Goal: Contribute content

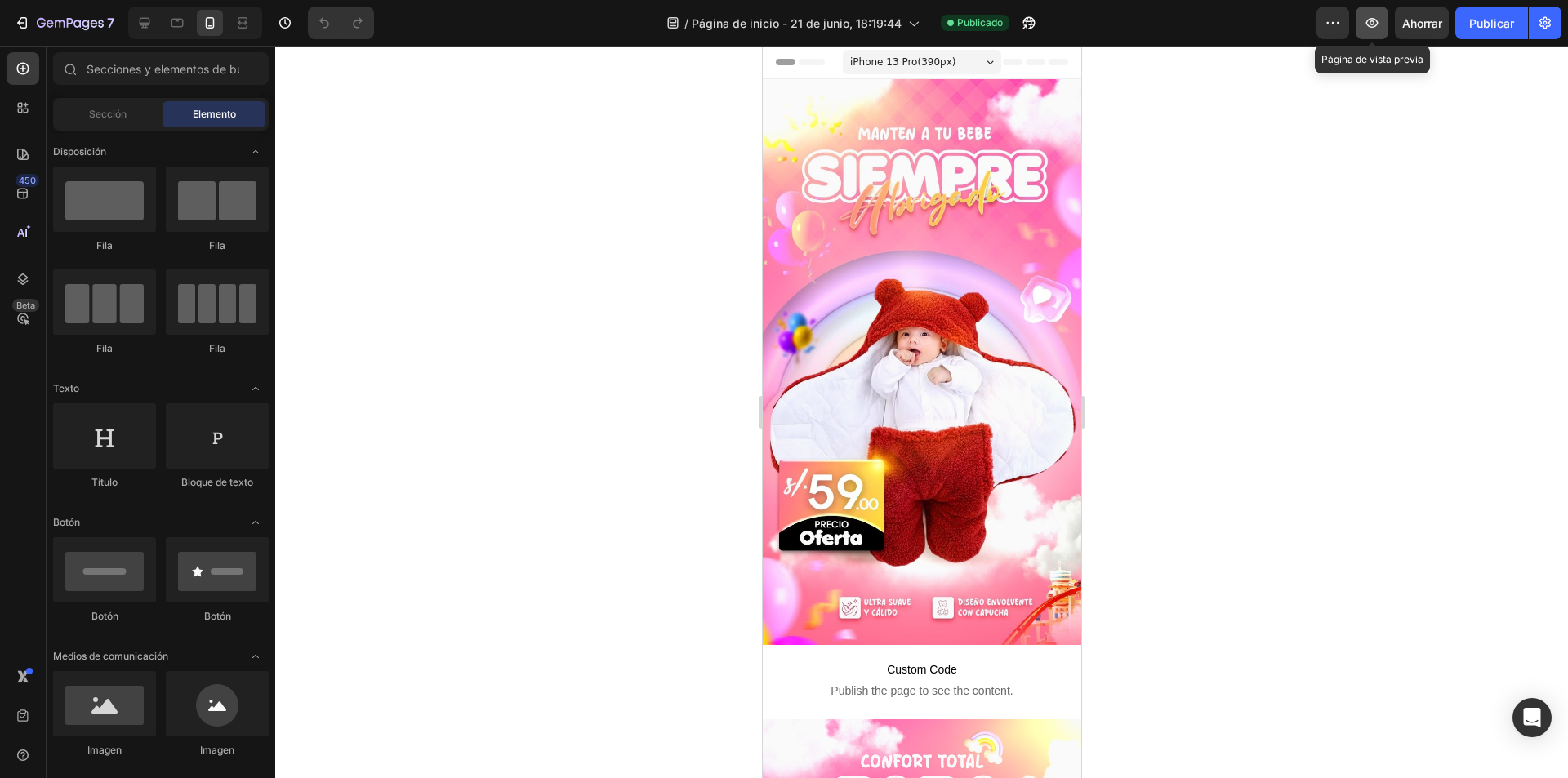
click at [1384, 28] on button "button" at bounding box center [1372, 23] width 33 height 33
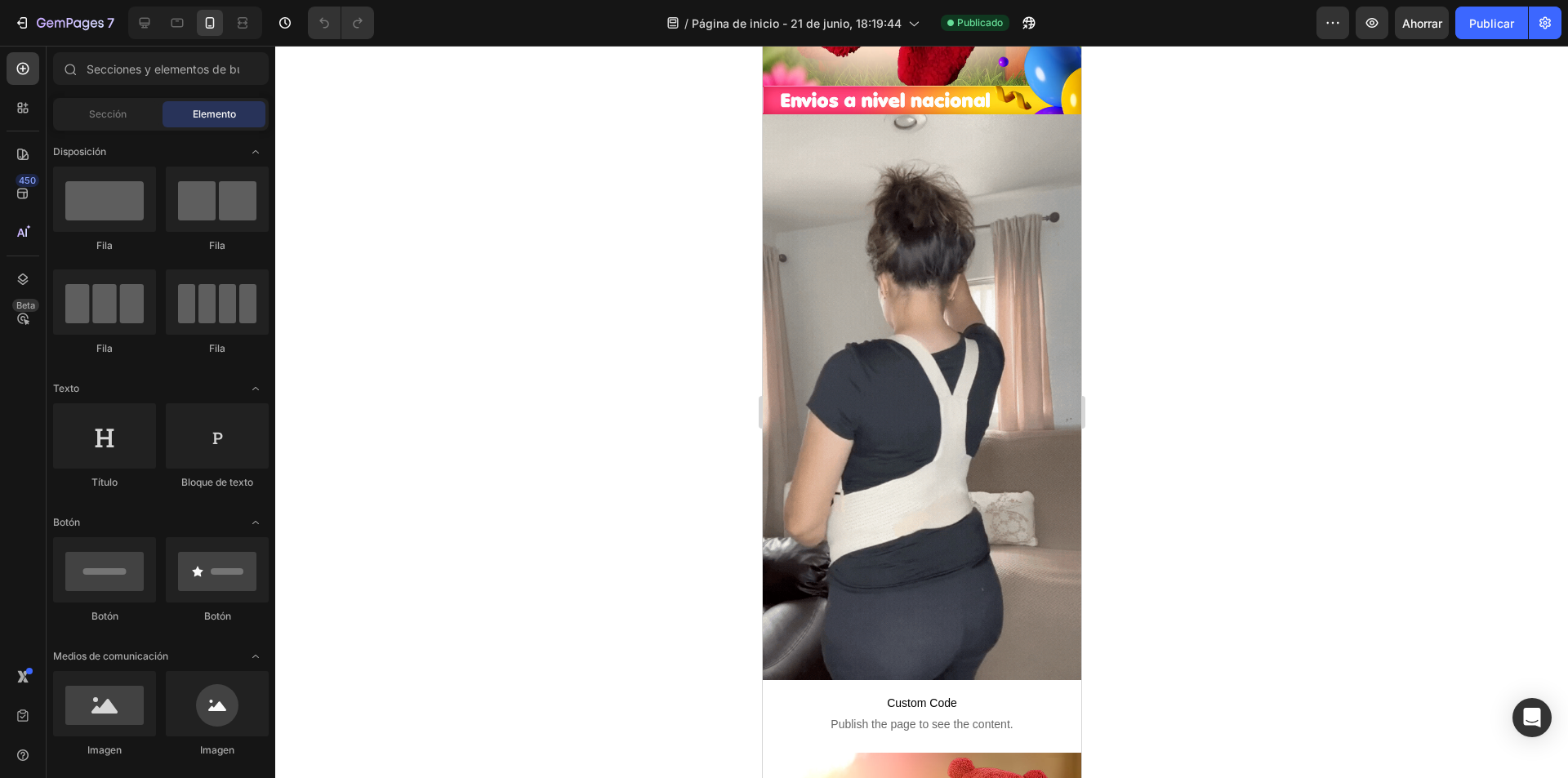
scroll to position [2164, 0]
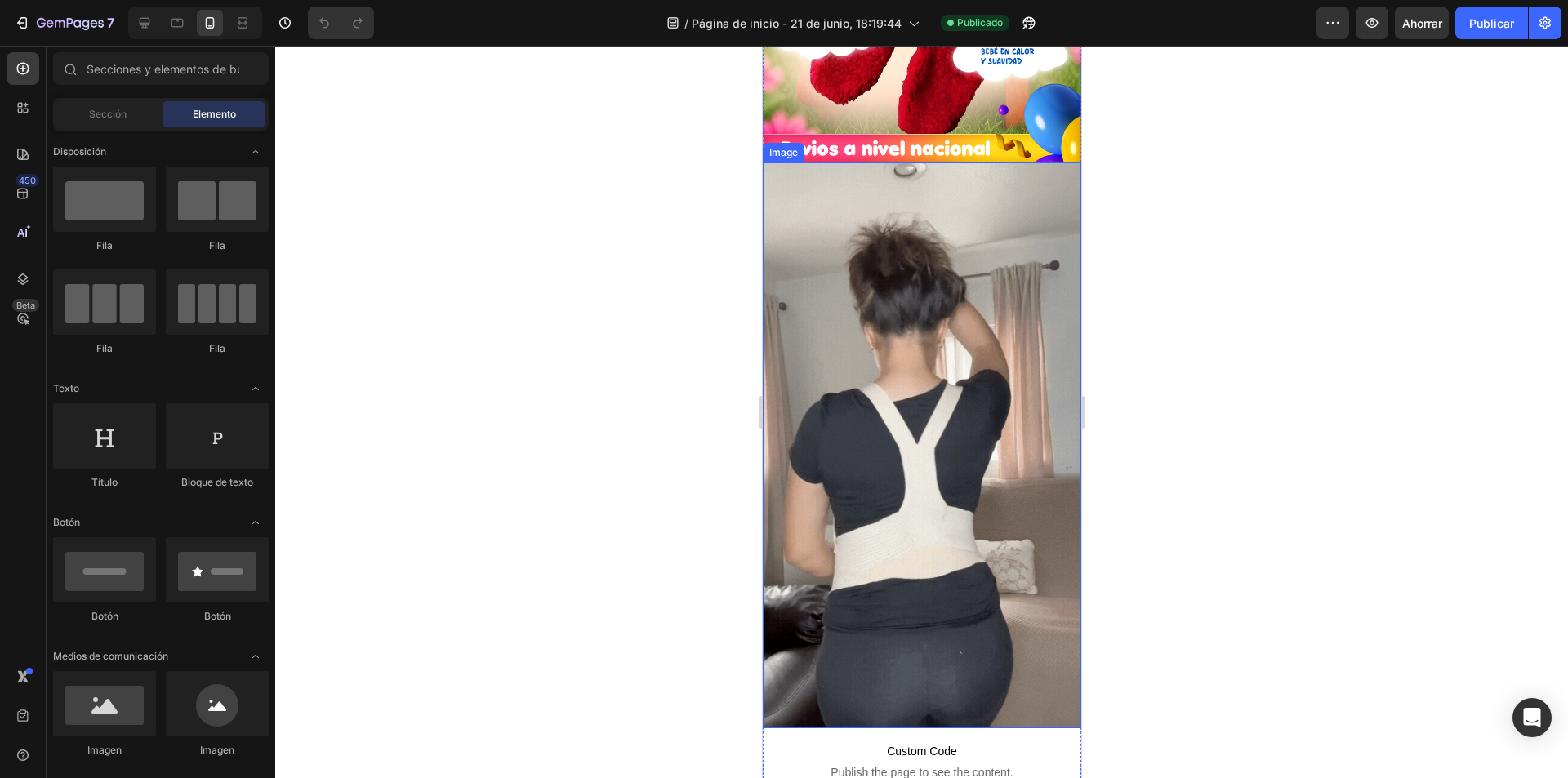
click at [927, 272] on img at bounding box center [920, 445] width 318 height 566
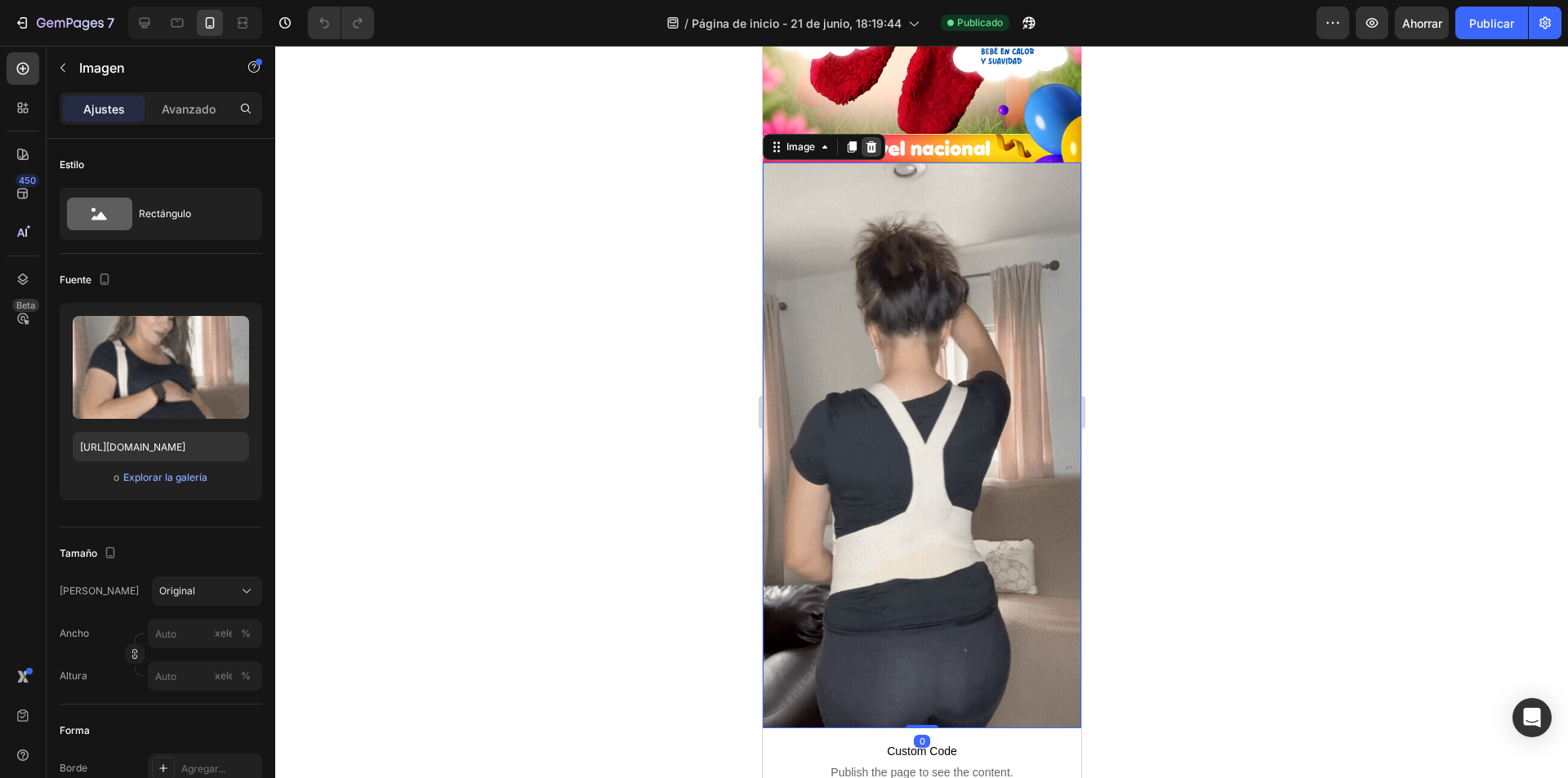
click at [874, 140] on icon at bounding box center [870, 146] width 13 height 13
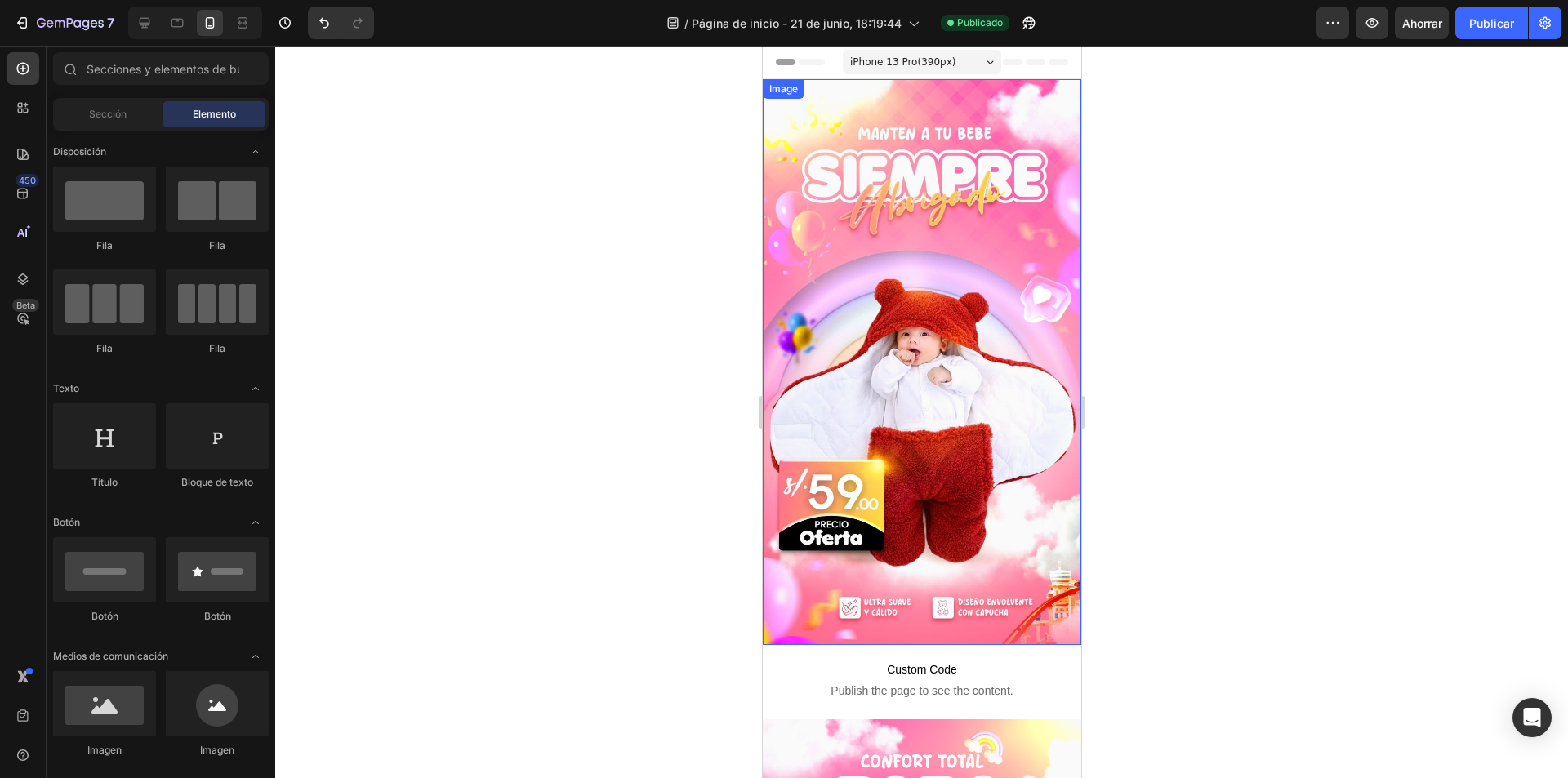
scroll to position [2462, 0]
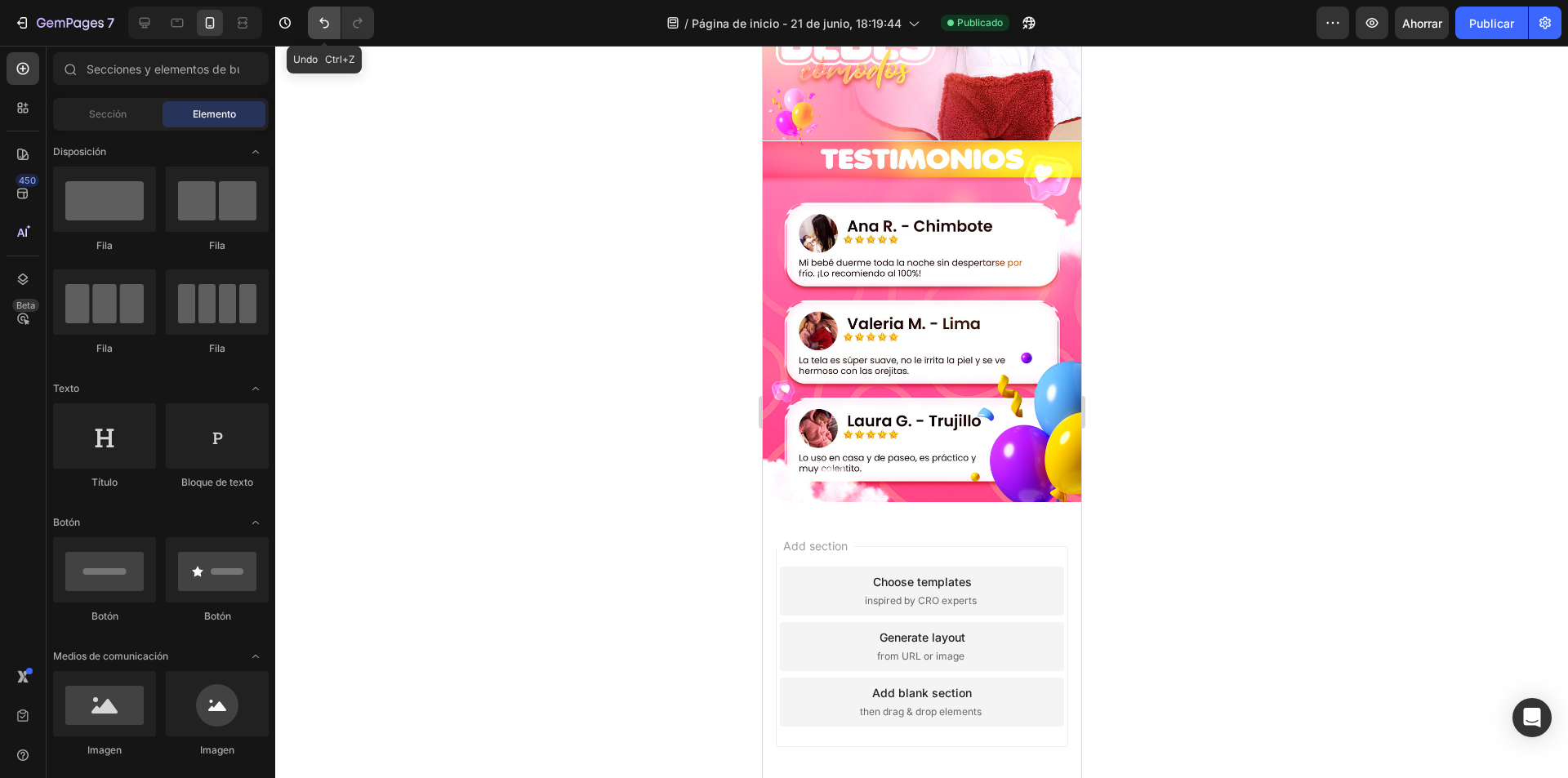
click at [327, 29] on icon "Deshacer/Rehacer" at bounding box center [324, 22] width 17 height 17
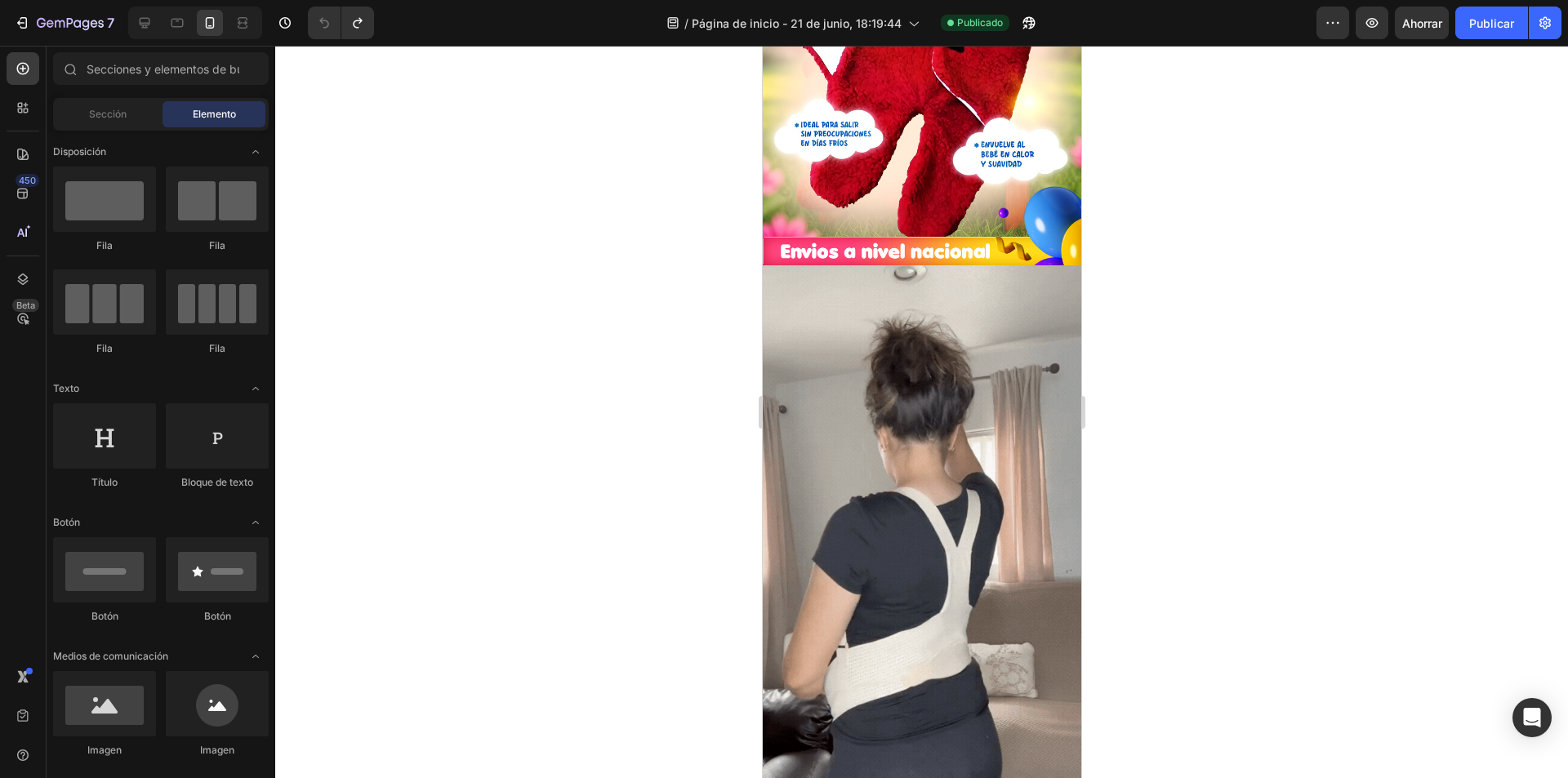
scroll to position [1569, 0]
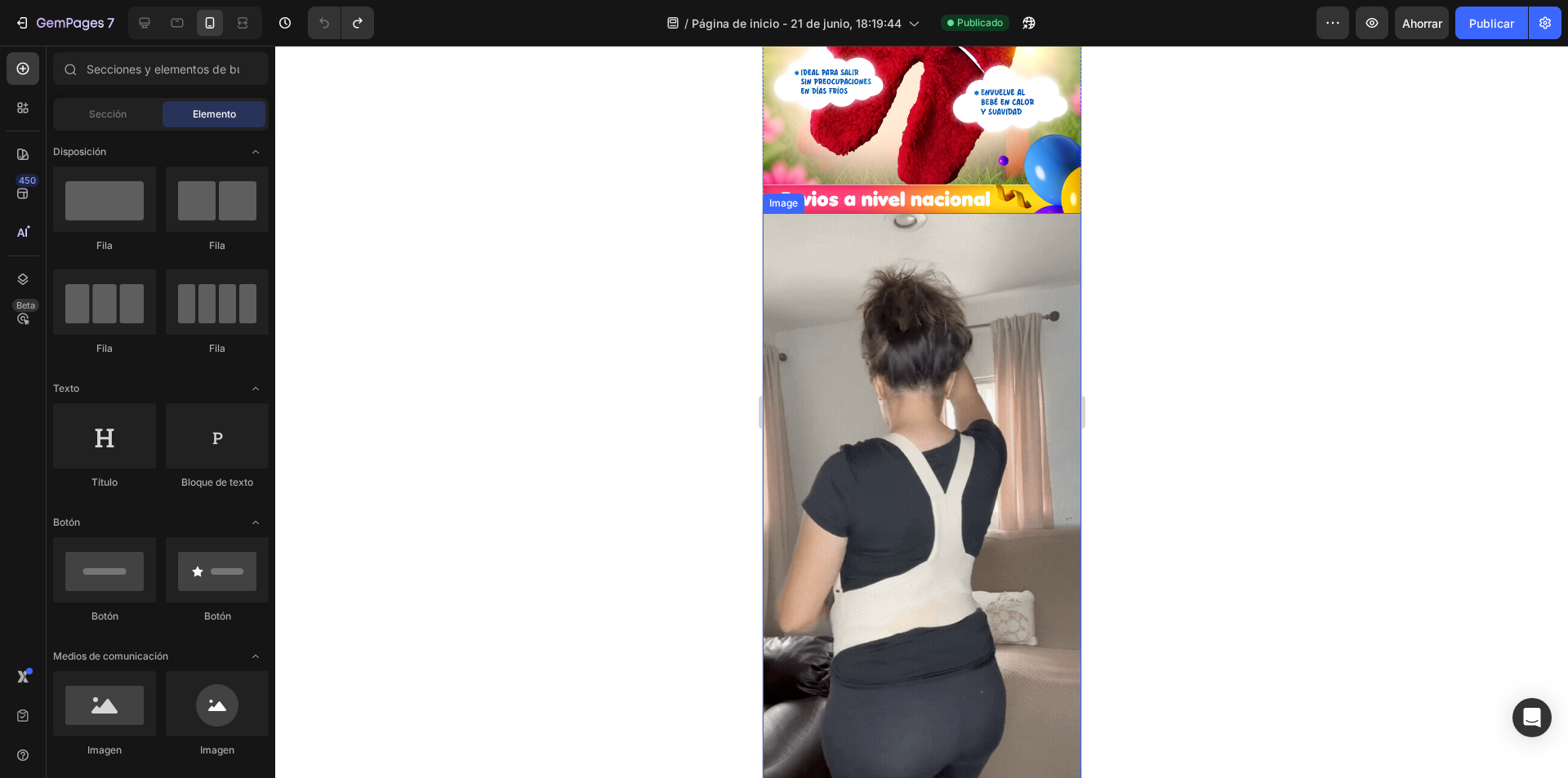
click at [909, 433] on img at bounding box center [920, 496] width 318 height 566
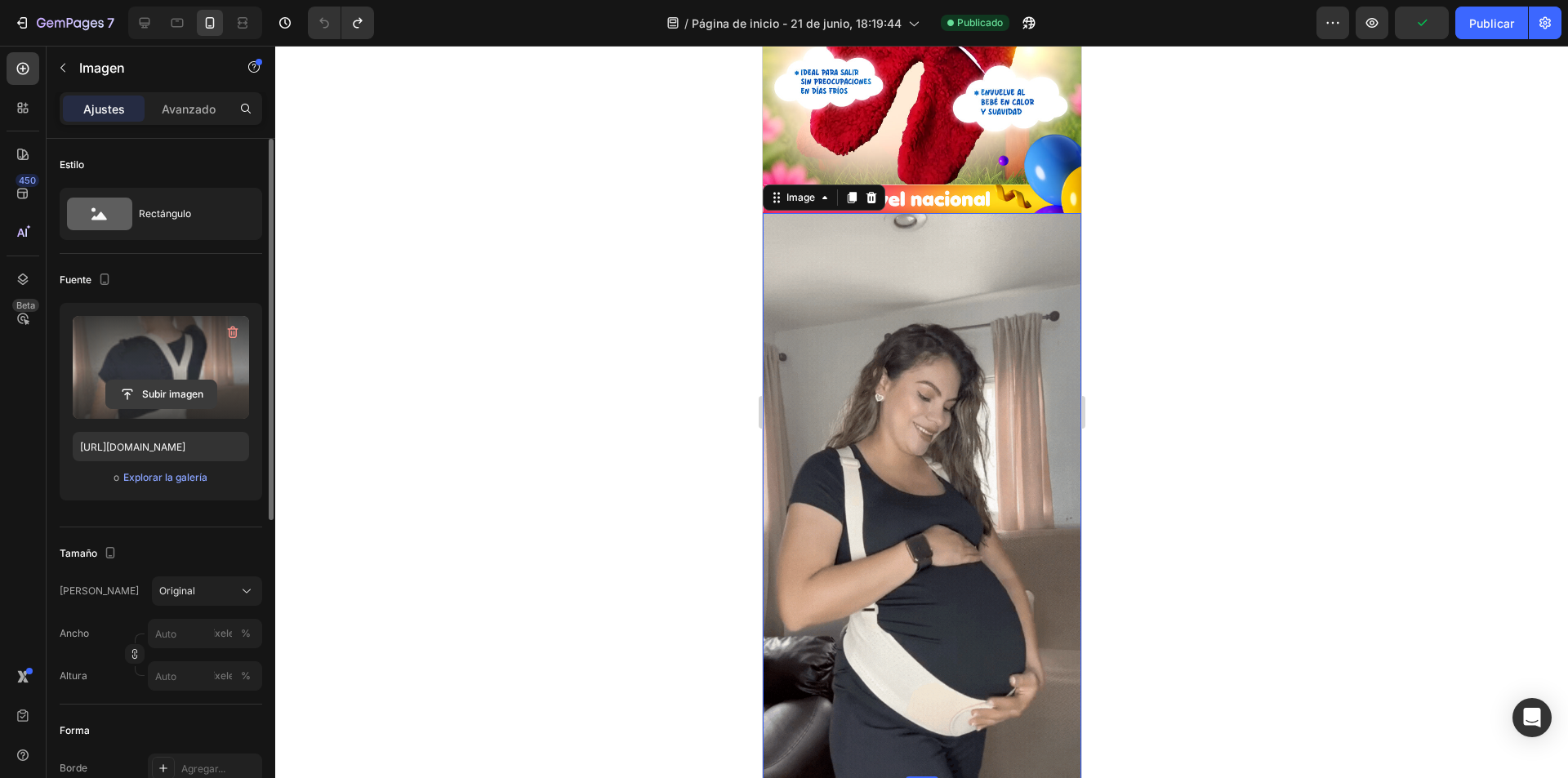
click at [160, 396] on input "file" at bounding box center [160, 394] width 110 height 28
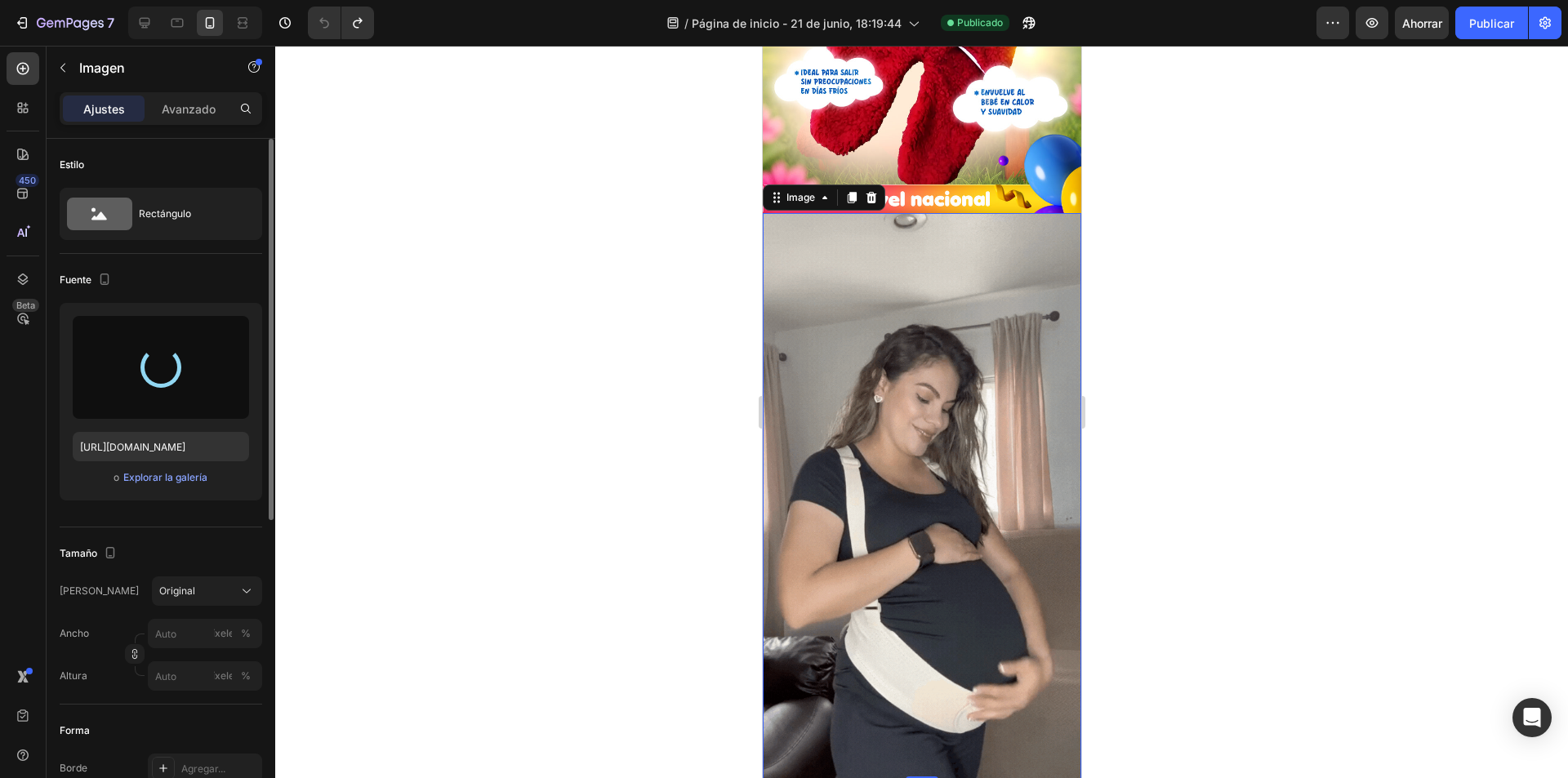
type input "[URL][DOMAIN_NAME]"
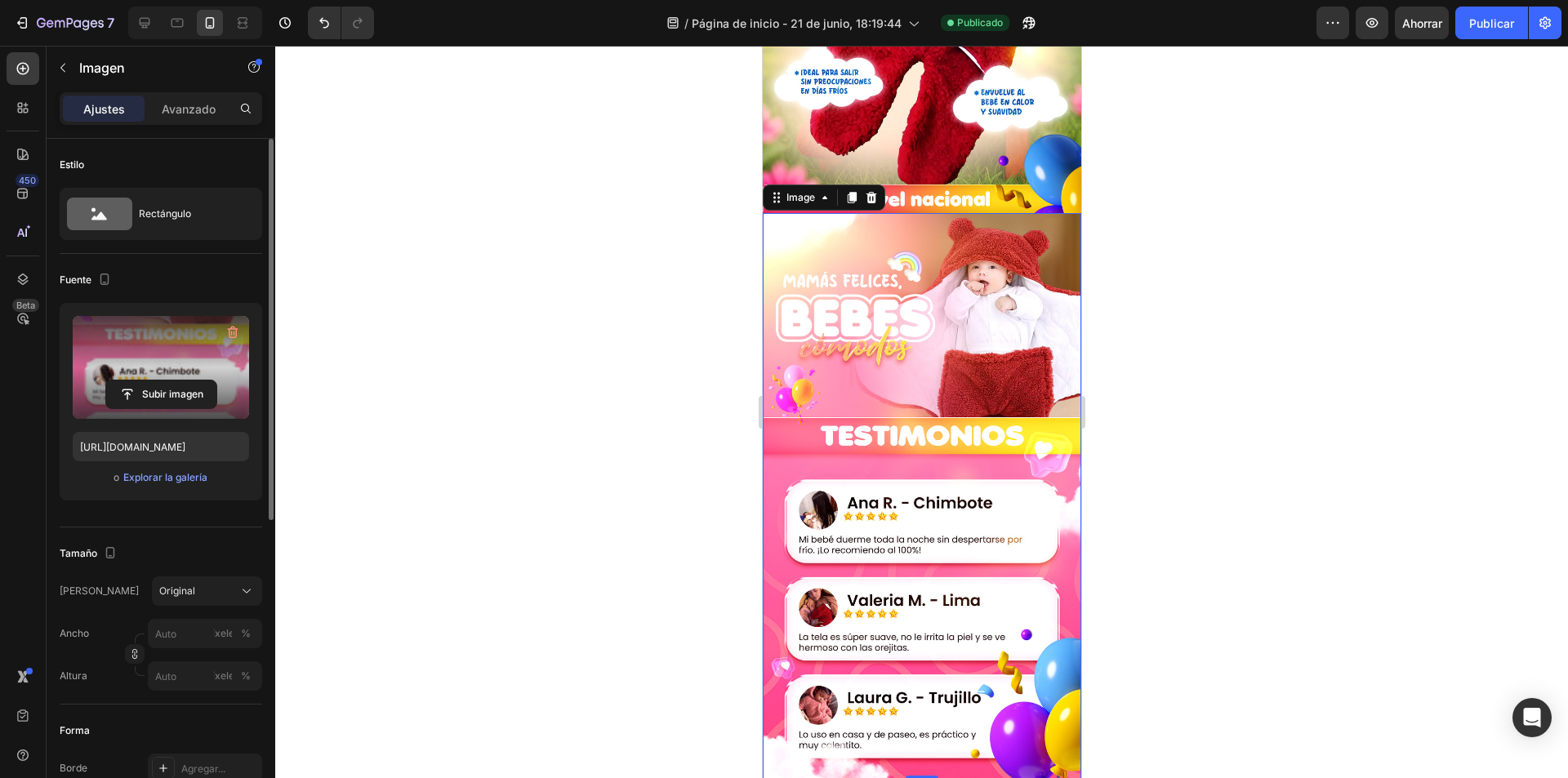
scroll to position [2462, 0]
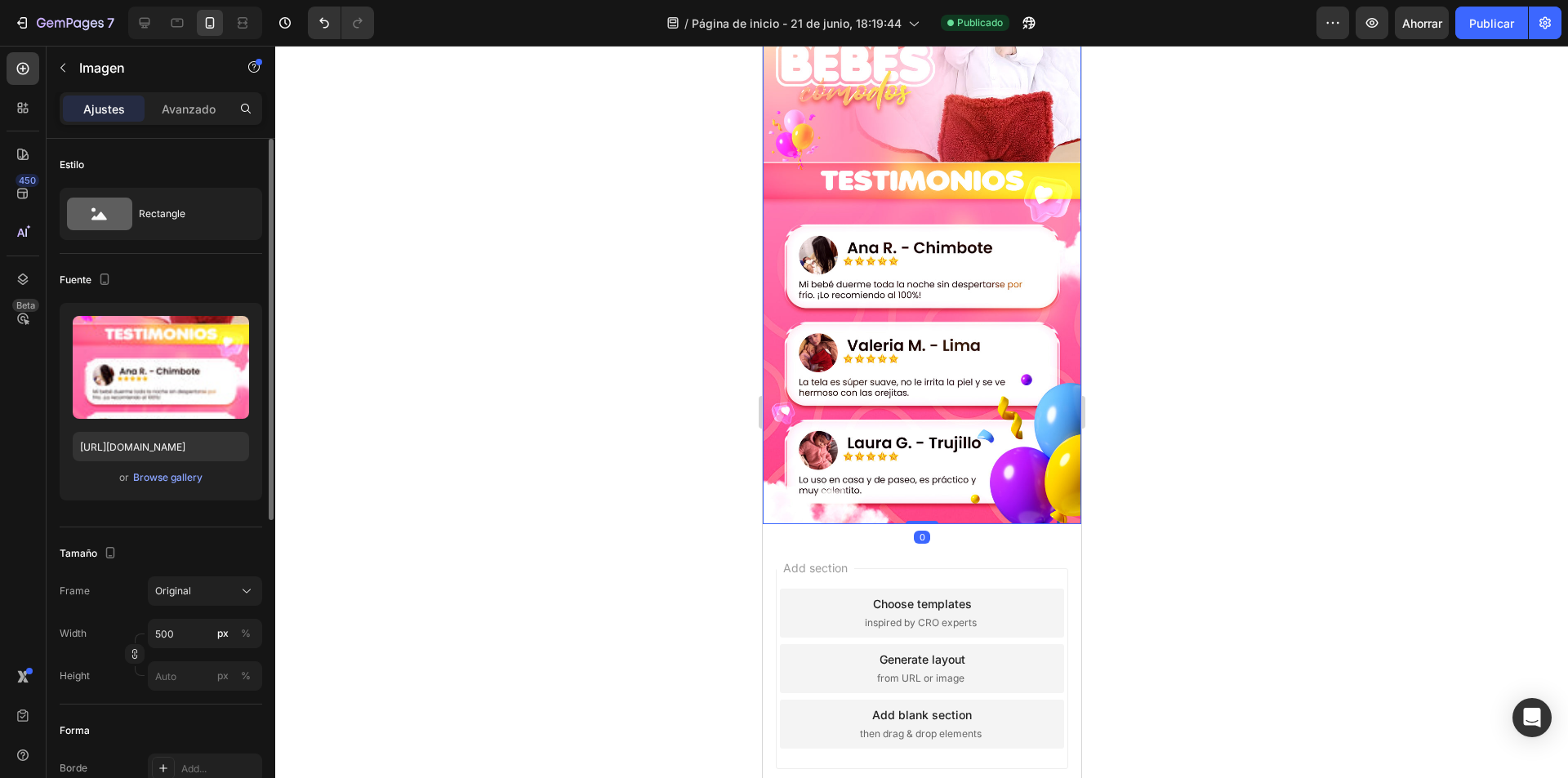
click at [925, 269] on img at bounding box center [920, 240] width 318 height 566
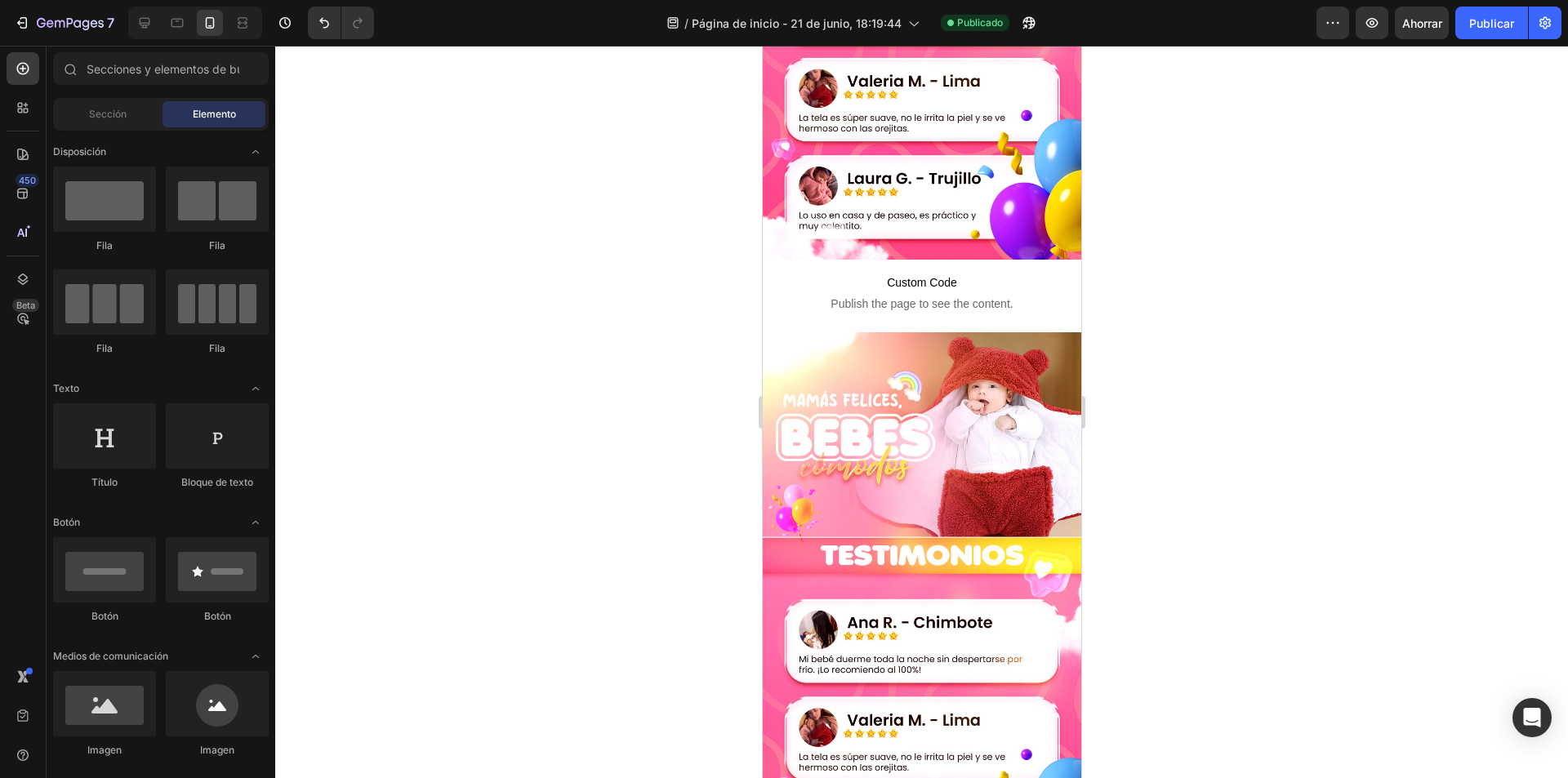
scroll to position [2076, 0]
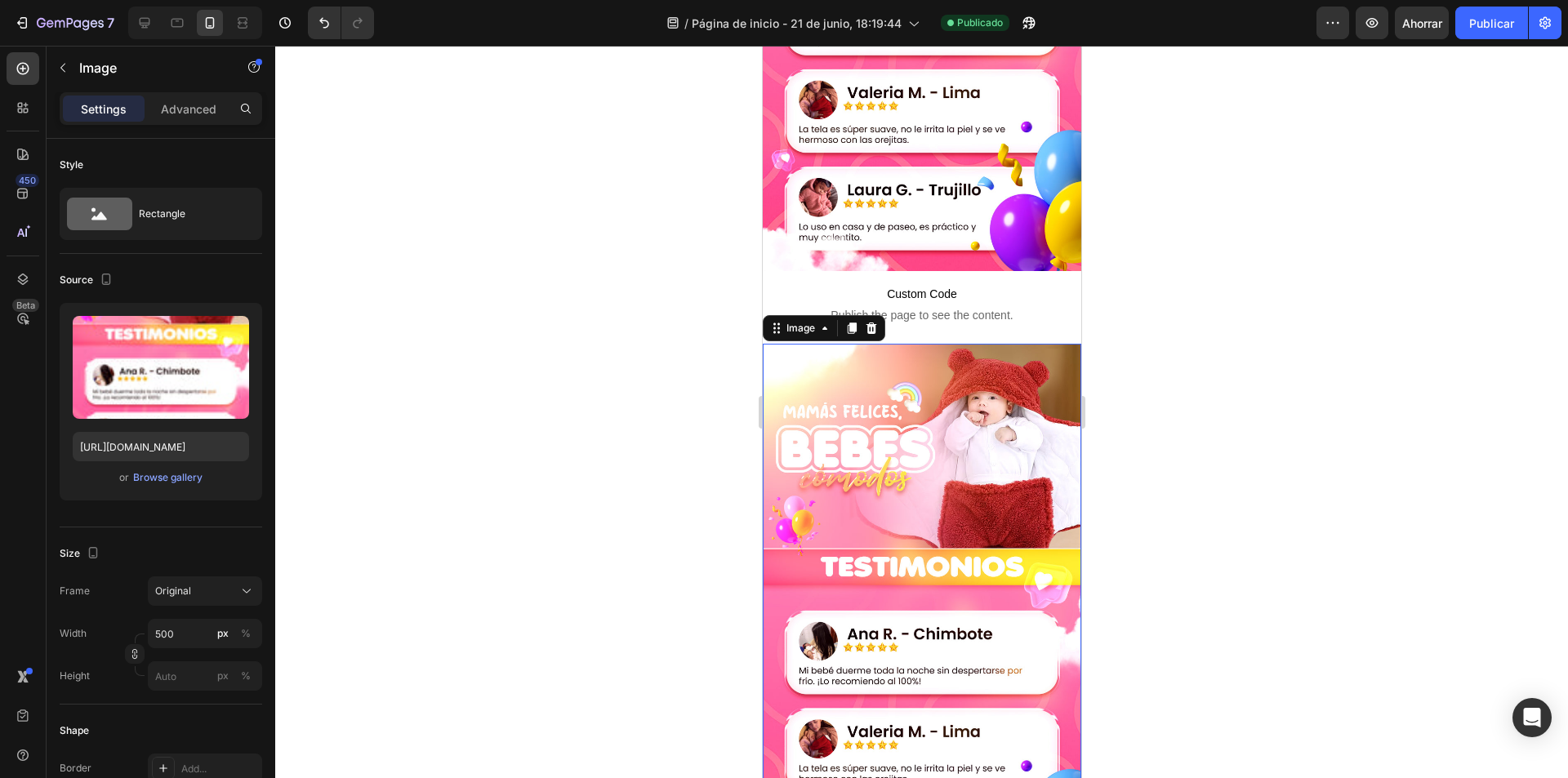
click at [993, 433] on img at bounding box center [920, 626] width 318 height 566
click at [876, 318] on div at bounding box center [871, 328] width 19 height 19
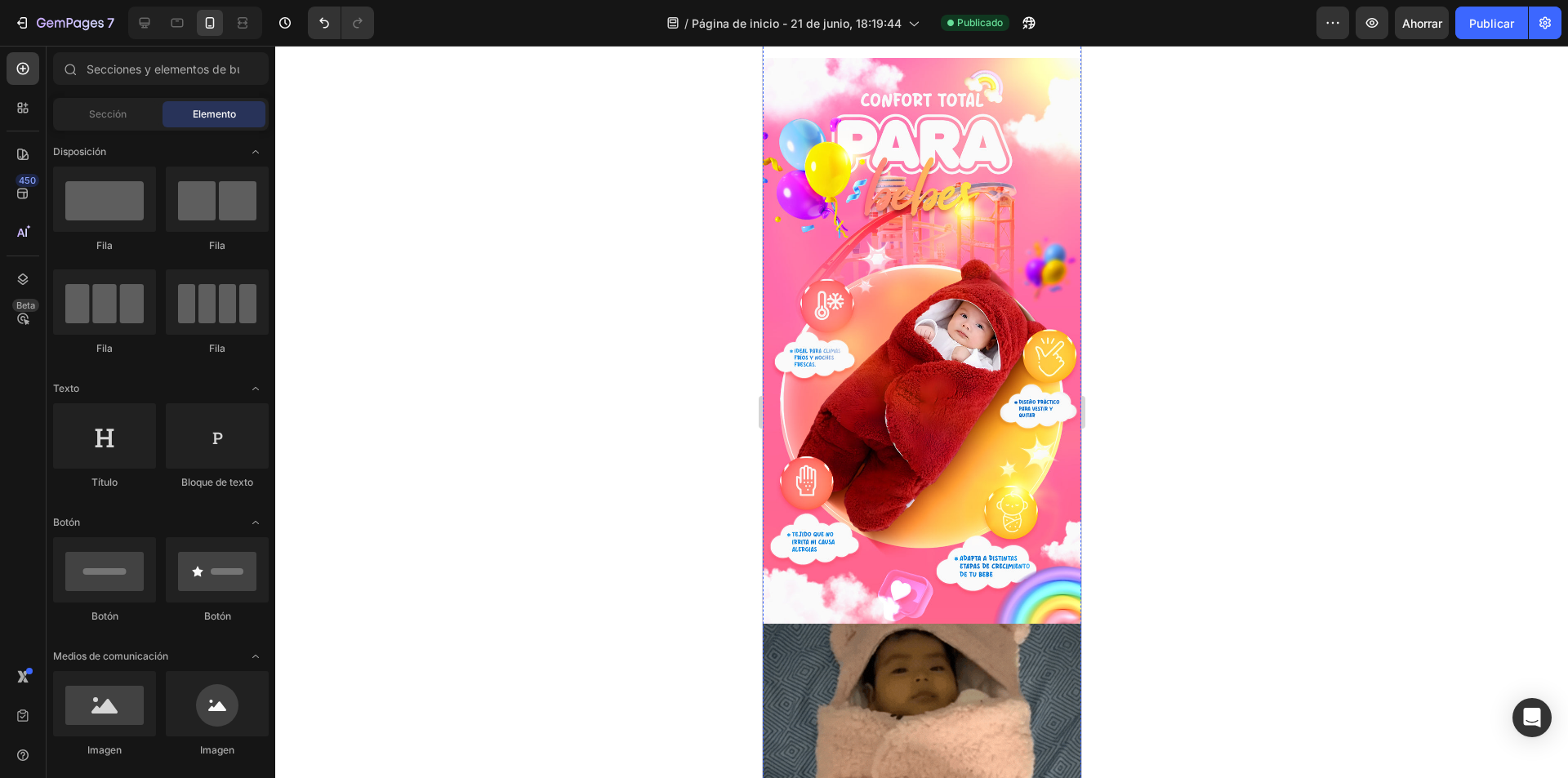
scroll to position [0, 0]
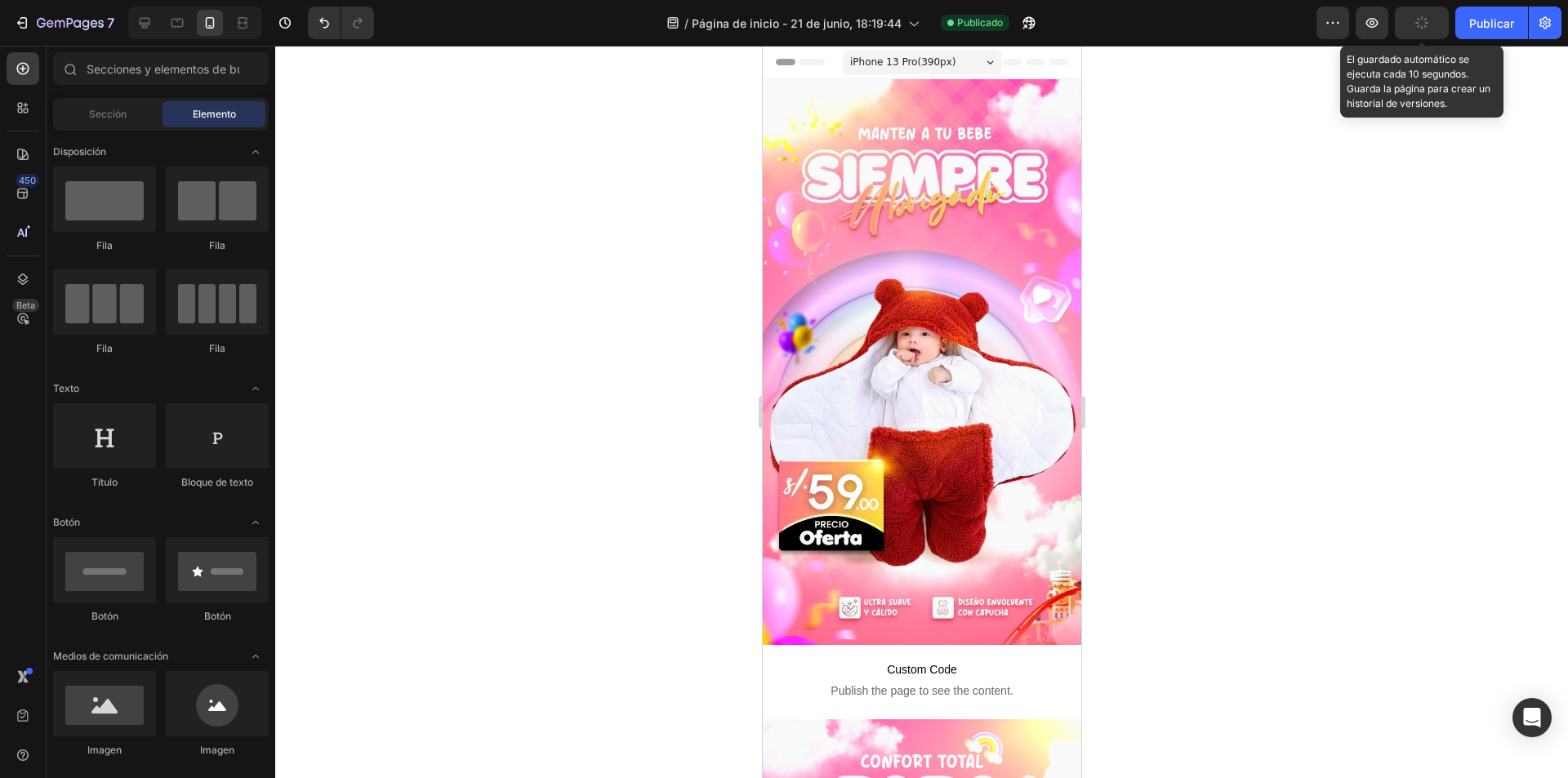
click at [1435, 28] on button "button" at bounding box center [1421, 23] width 53 height 33
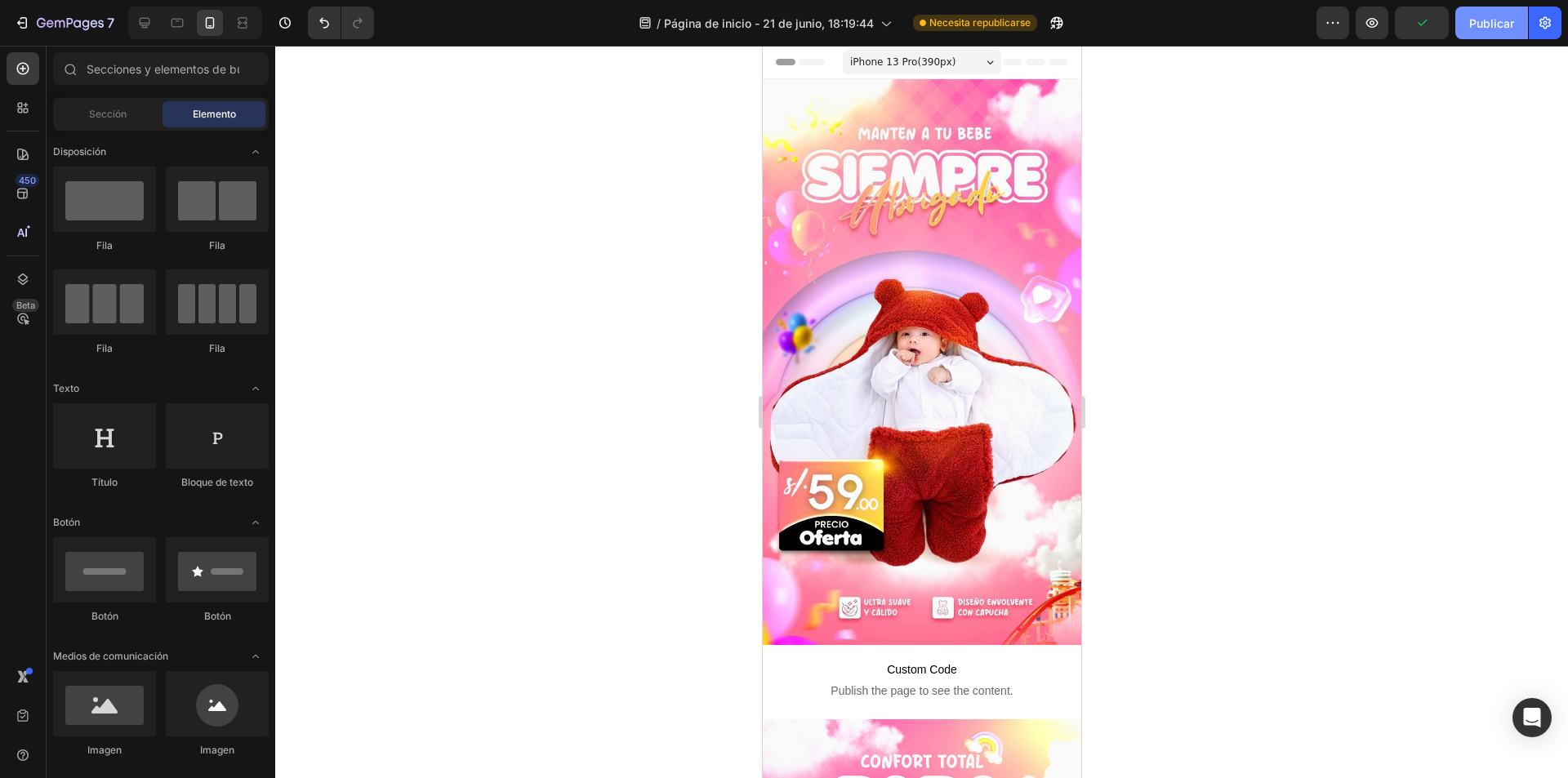
click at [1486, 28] on font "Publicar" at bounding box center [1491, 23] width 45 height 14
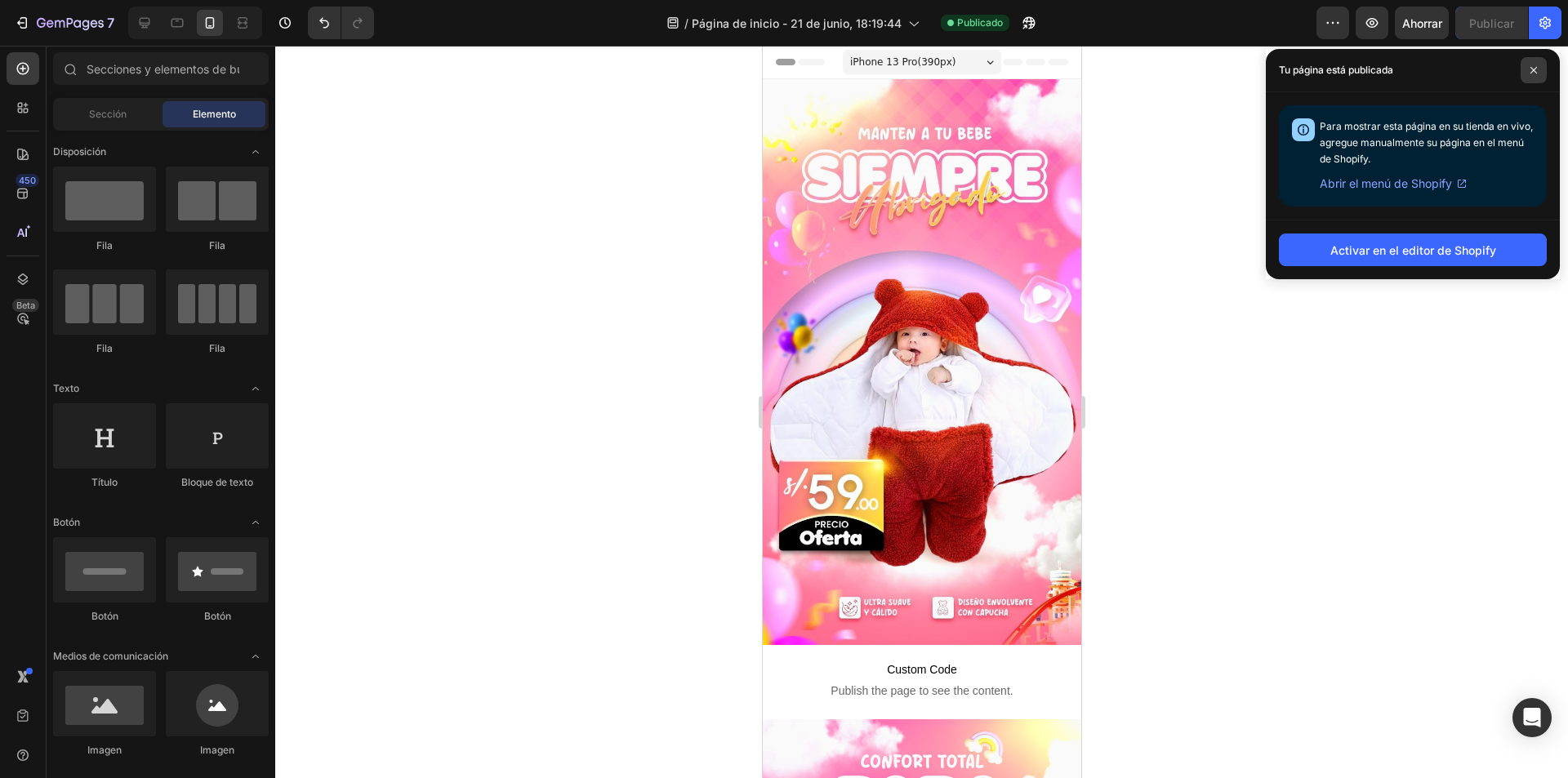
click at [1526, 73] on span at bounding box center [1533, 70] width 26 height 26
